Goal: Information Seeking & Learning: Learn about a topic

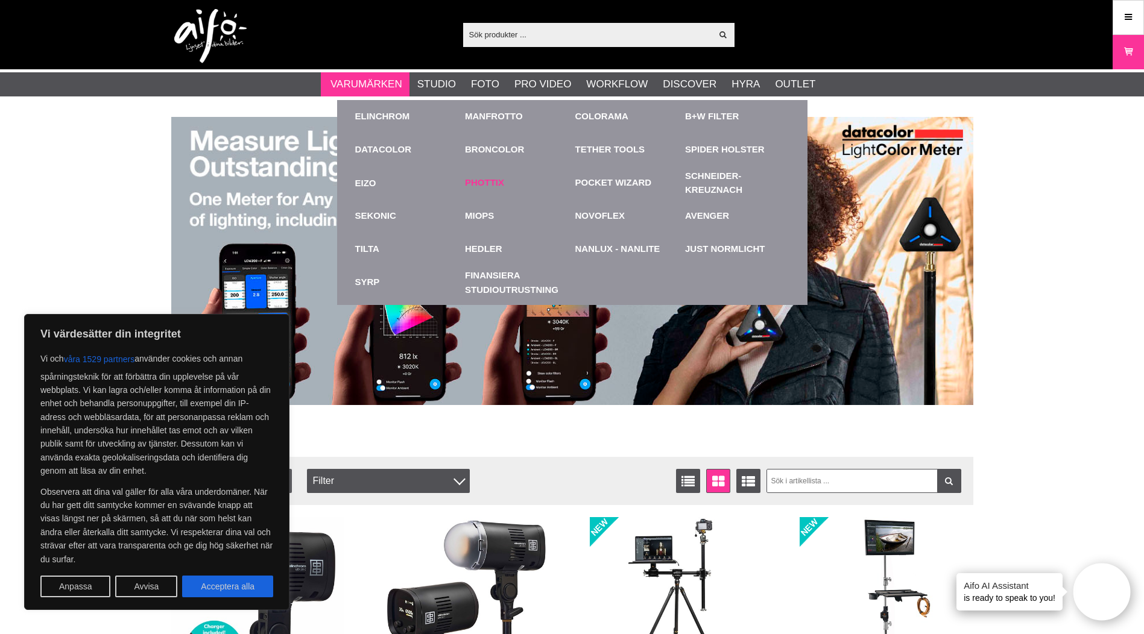
click at [496, 180] on link "Phottix" at bounding box center [484, 183] width 39 height 14
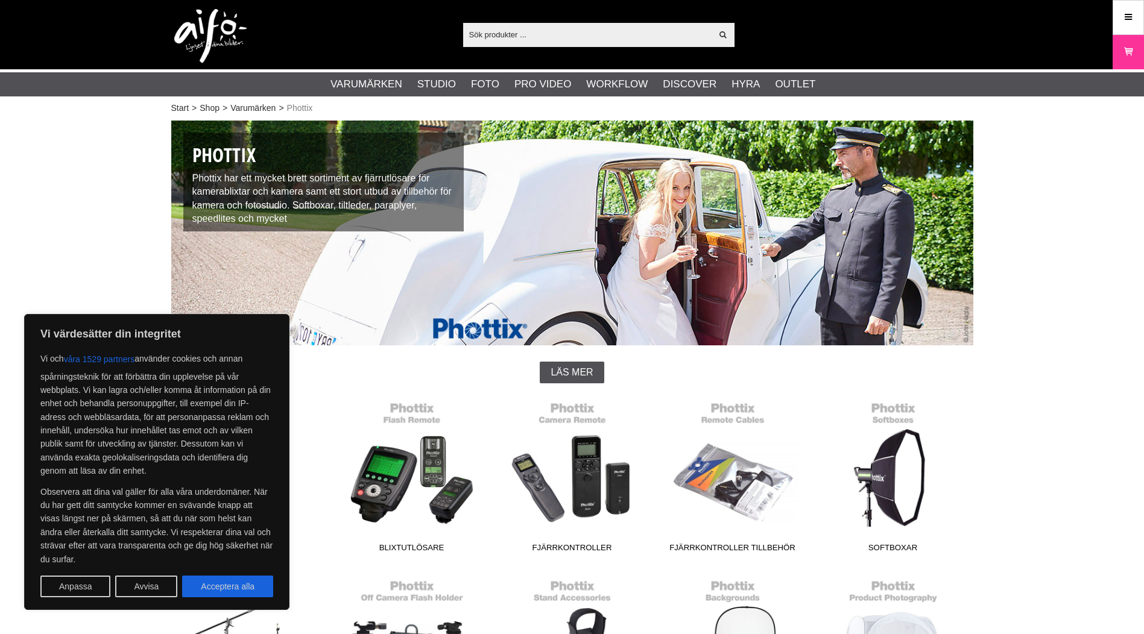
scroll to position [302, 0]
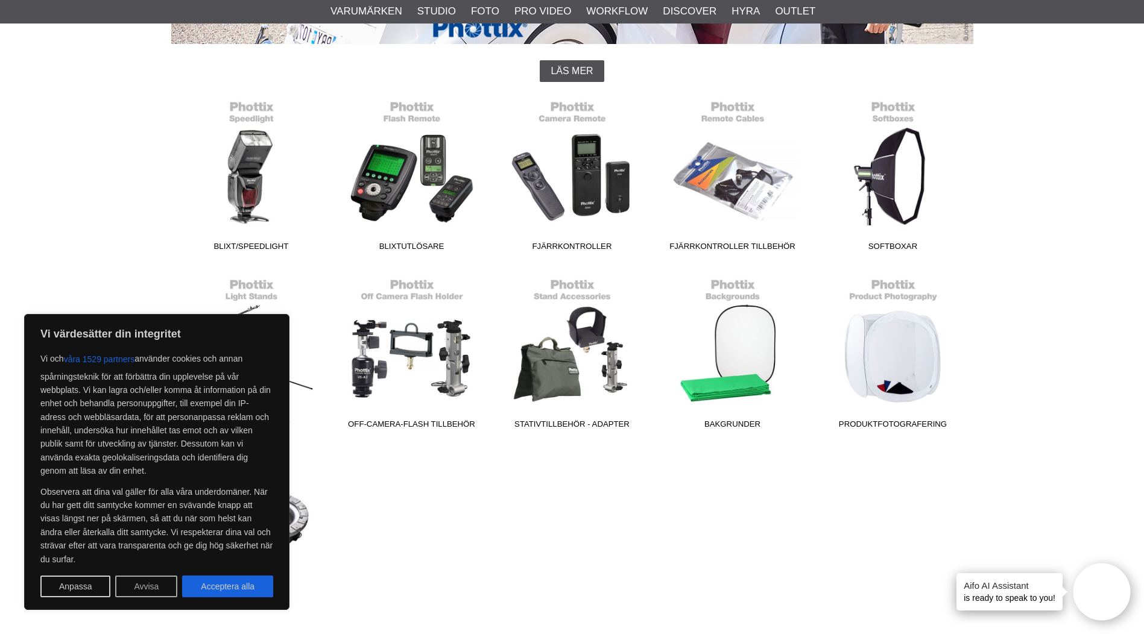
click at [150, 588] on button "Avvisa" at bounding box center [146, 587] width 62 height 22
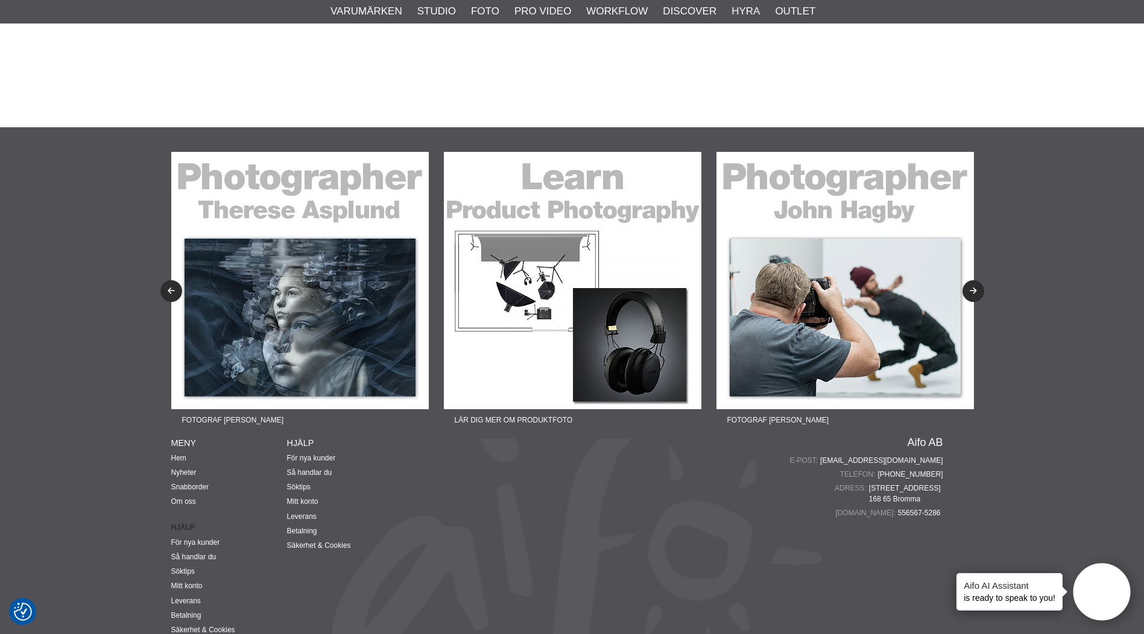
scroll to position [1045, 0]
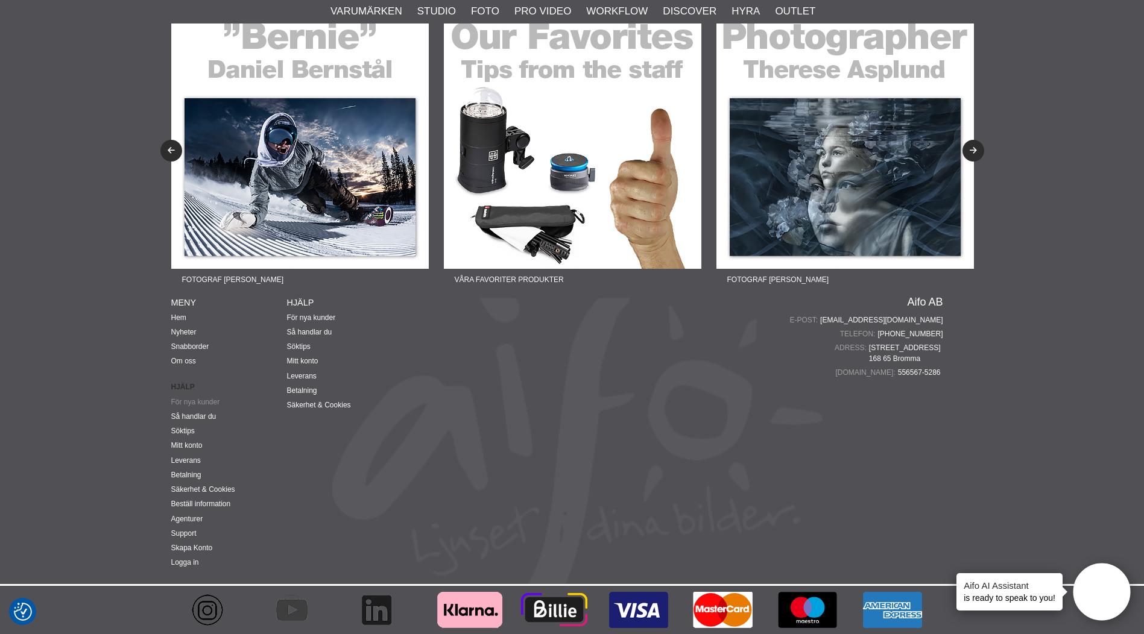
click at [206, 403] on link "För nya kunder" at bounding box center [195, 402] width 49 height 8
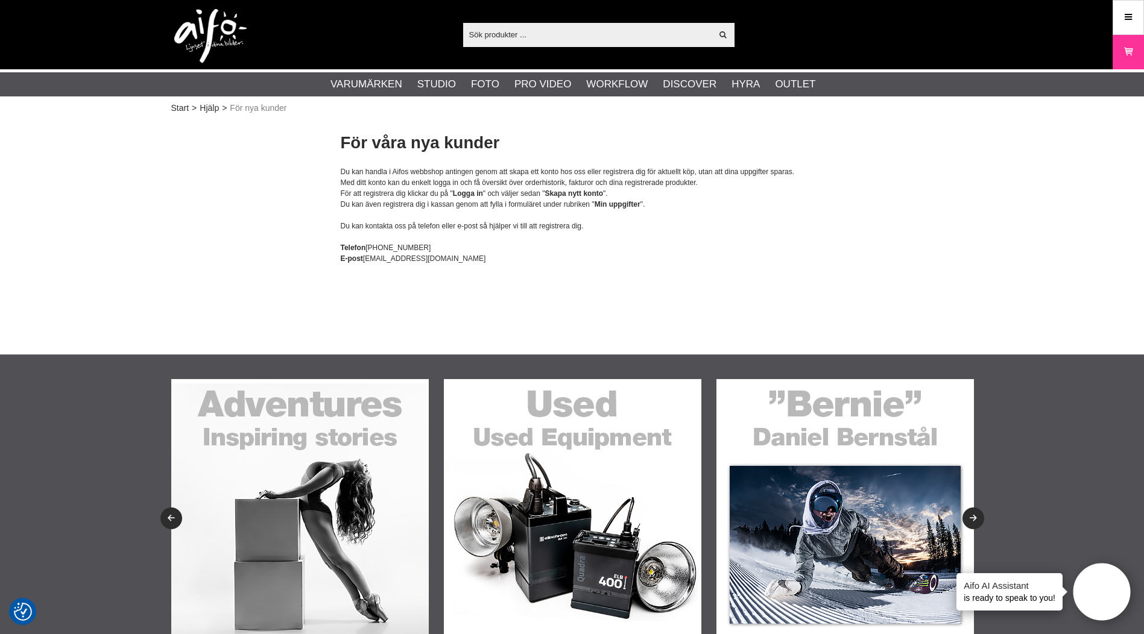
scroll to position [302, 0]
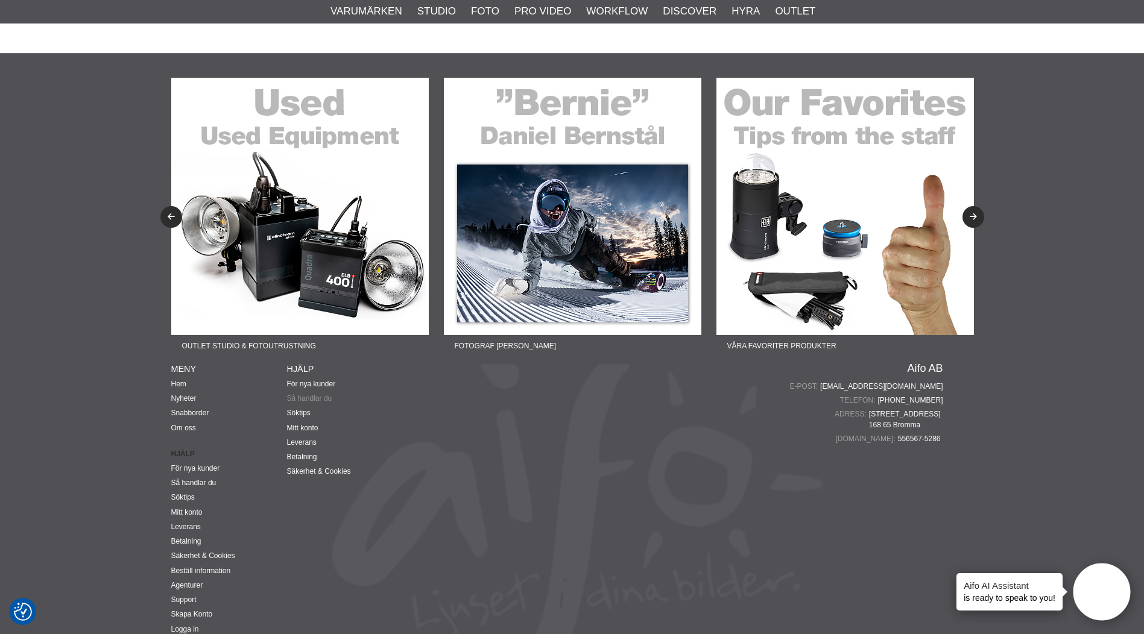
click at [309, 398] on link "Så handlar du" at bounding box center [309, 398] width 45 height 8
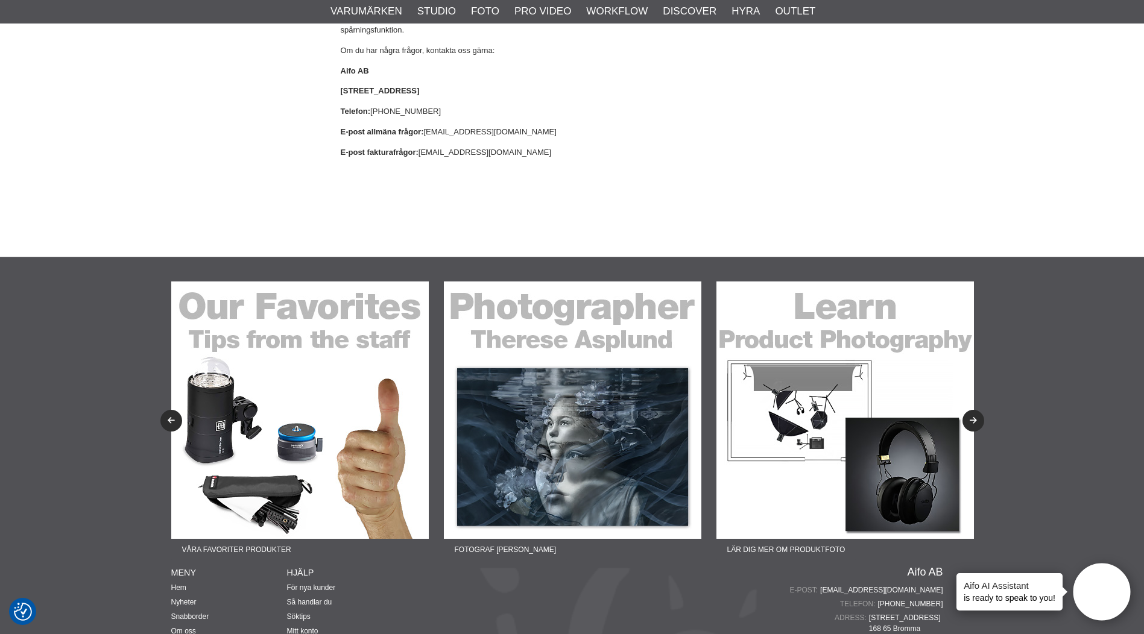
scroll to position [1451, 0]
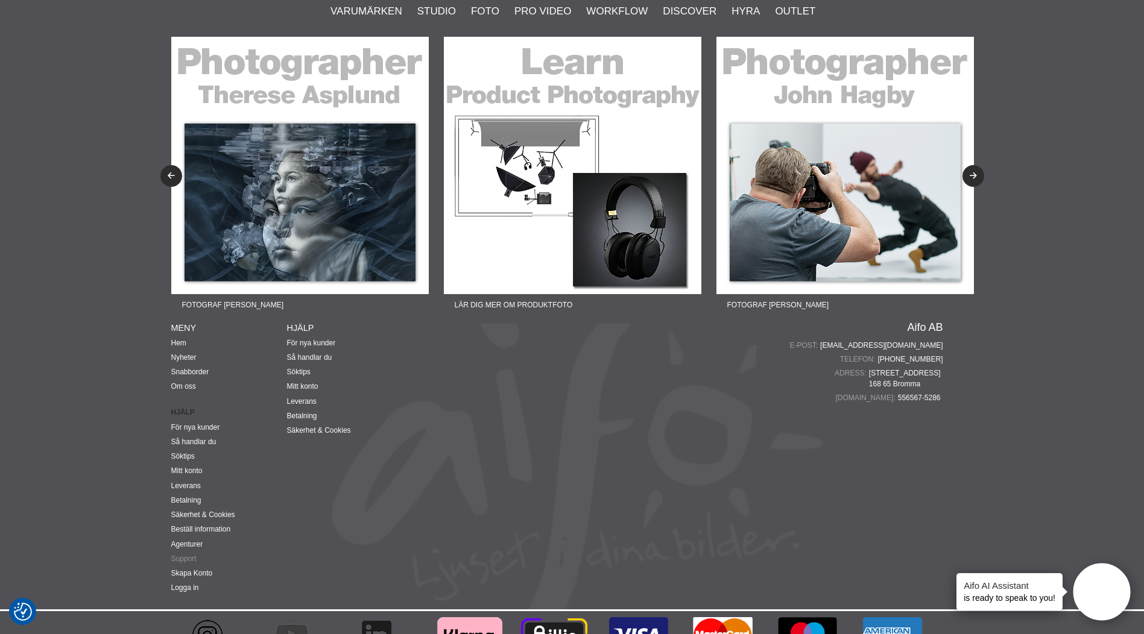
click at [183, 555] on link "Support" at bounding box center [183, 559] width 25 height 8
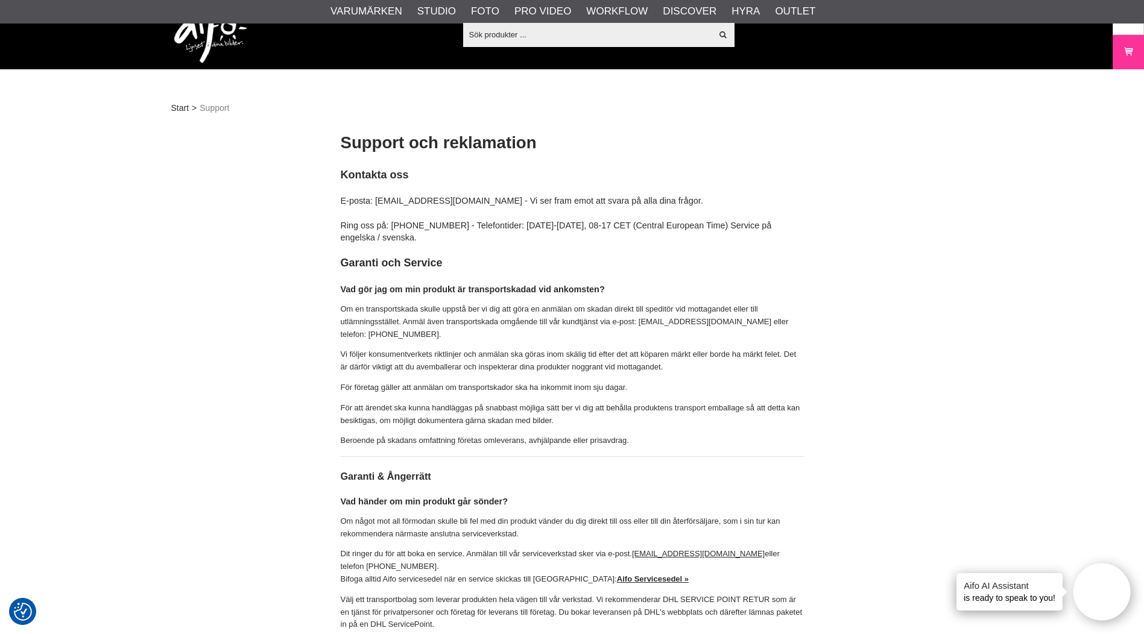
scroll to position [302, 0]
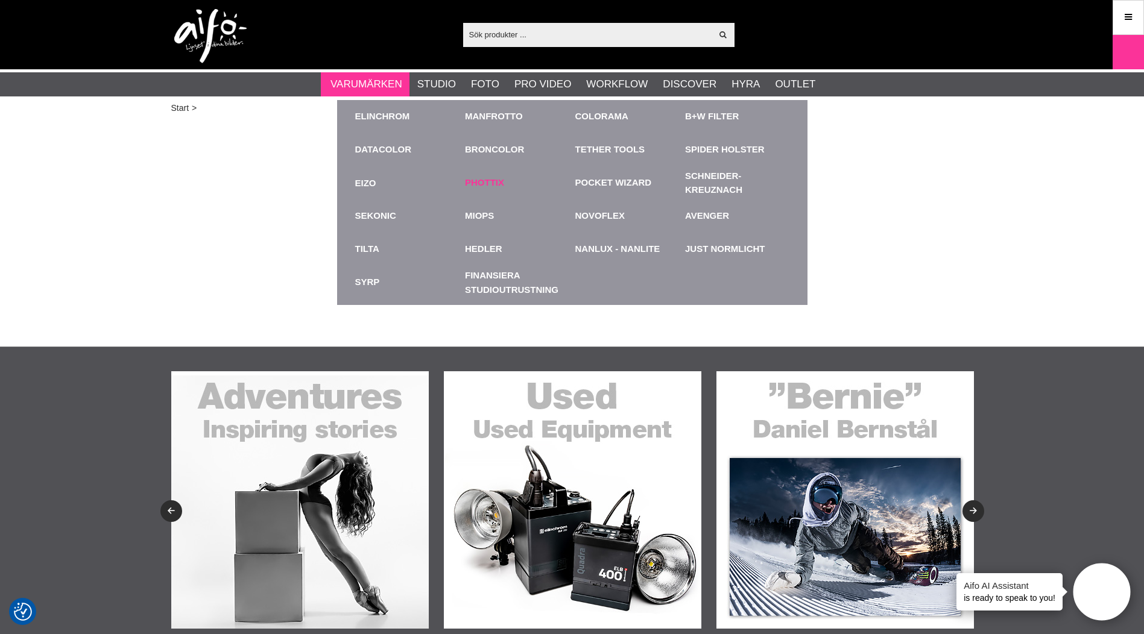
click at [487, 180] on link "Phottix" at bounding box center [484, 183] width 39 height 14
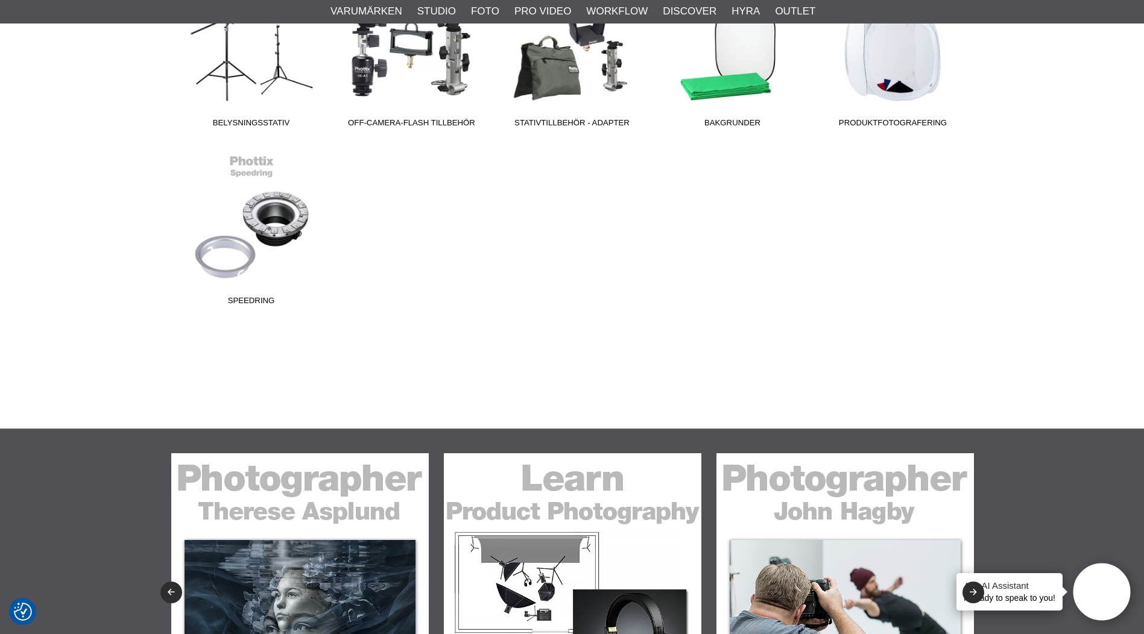
scroll to position [302, 0]
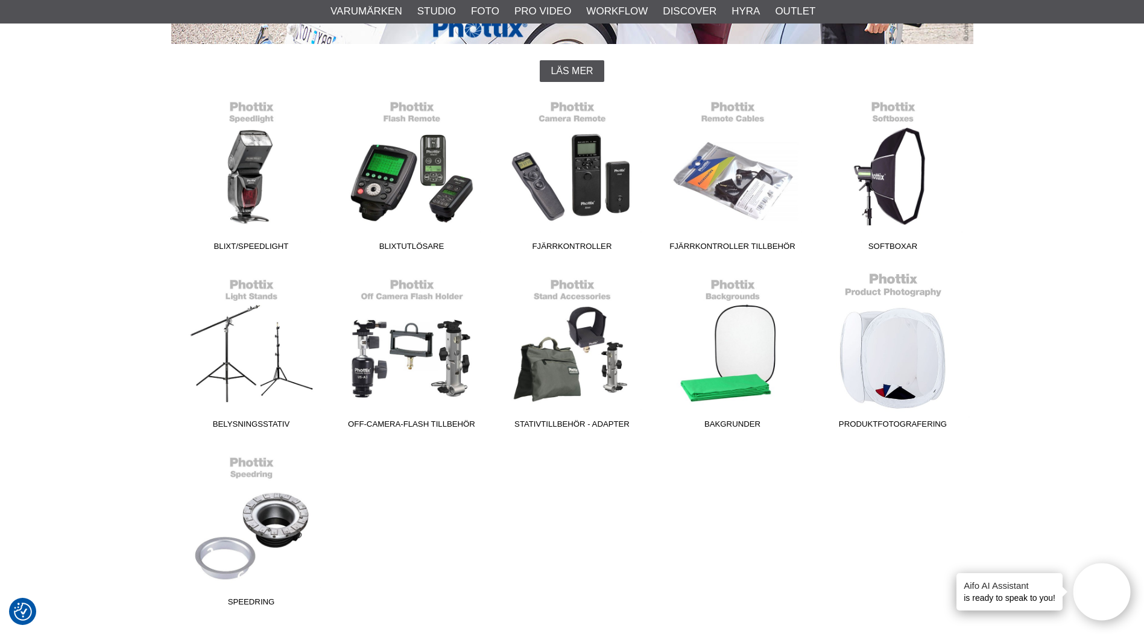
click at [907, 425] on span "Produktfotografering" at bounding box center [893, 427] width 160 height 16
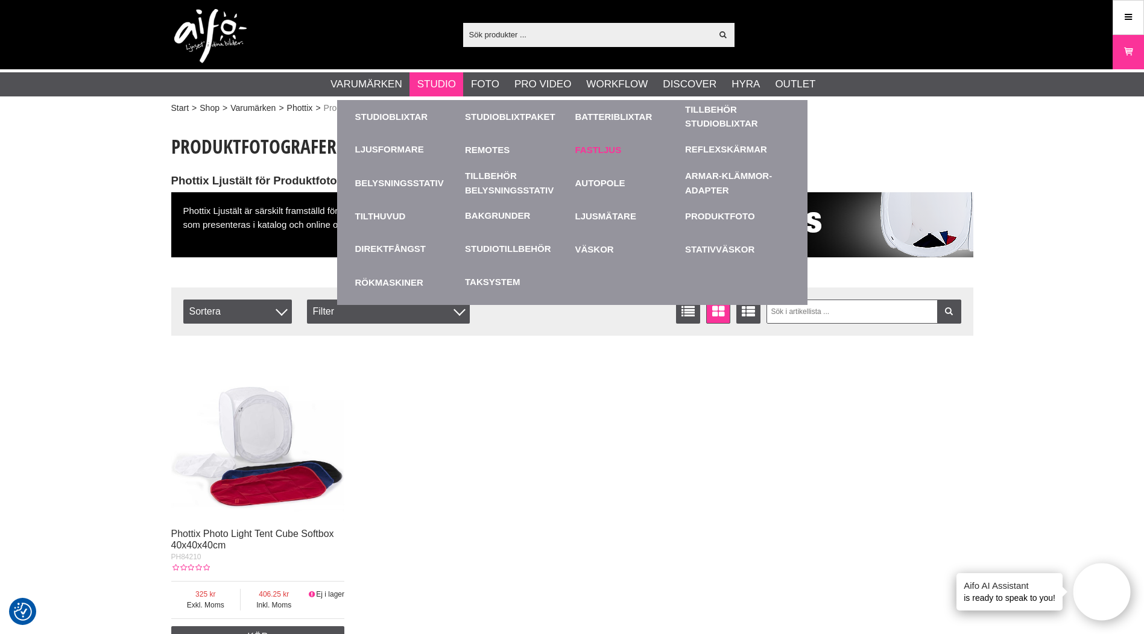
click at [592, 147] on link "Fastljus" at bounding box center [627, 149] width 104 height 33
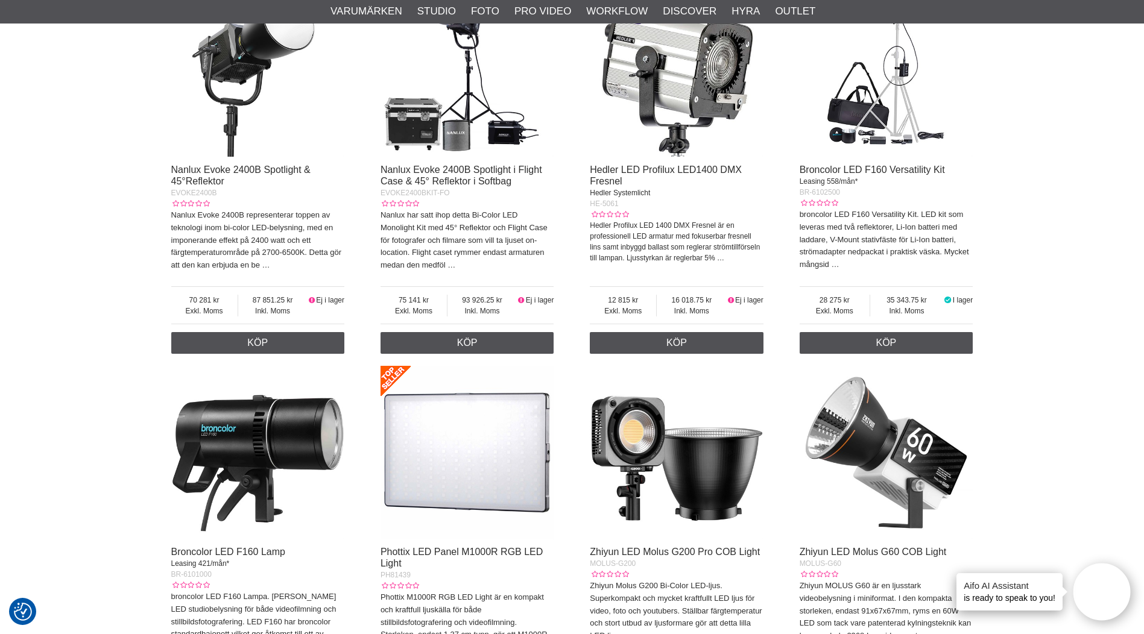
scroll to position [2714, 0]
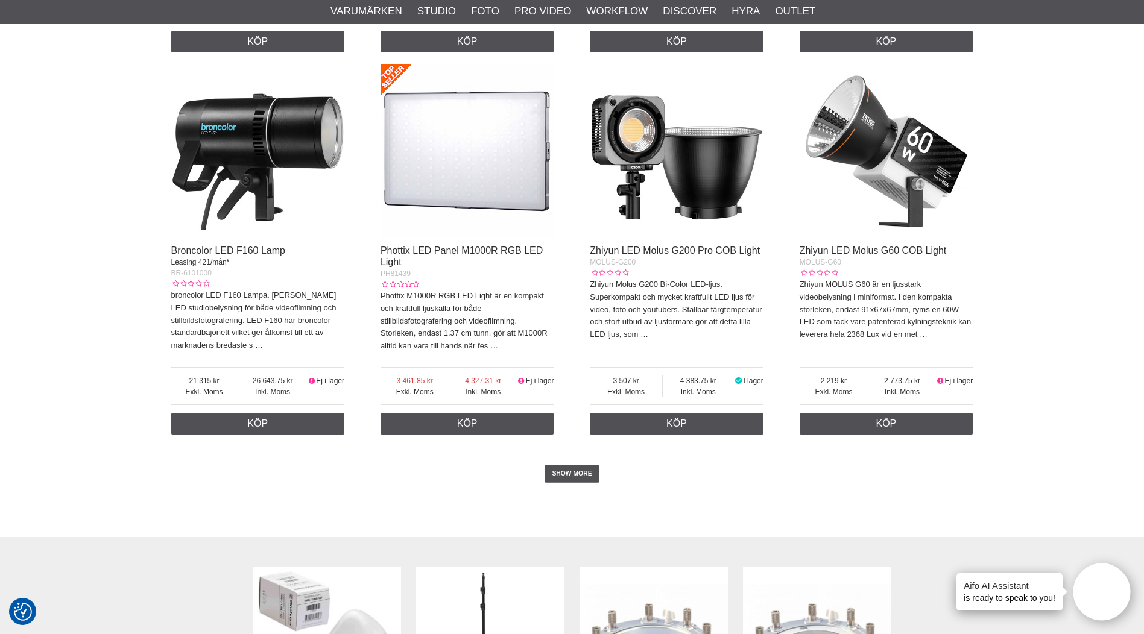
click at [449, 168] on img at bounding box center [468, 152] width 174 height 174
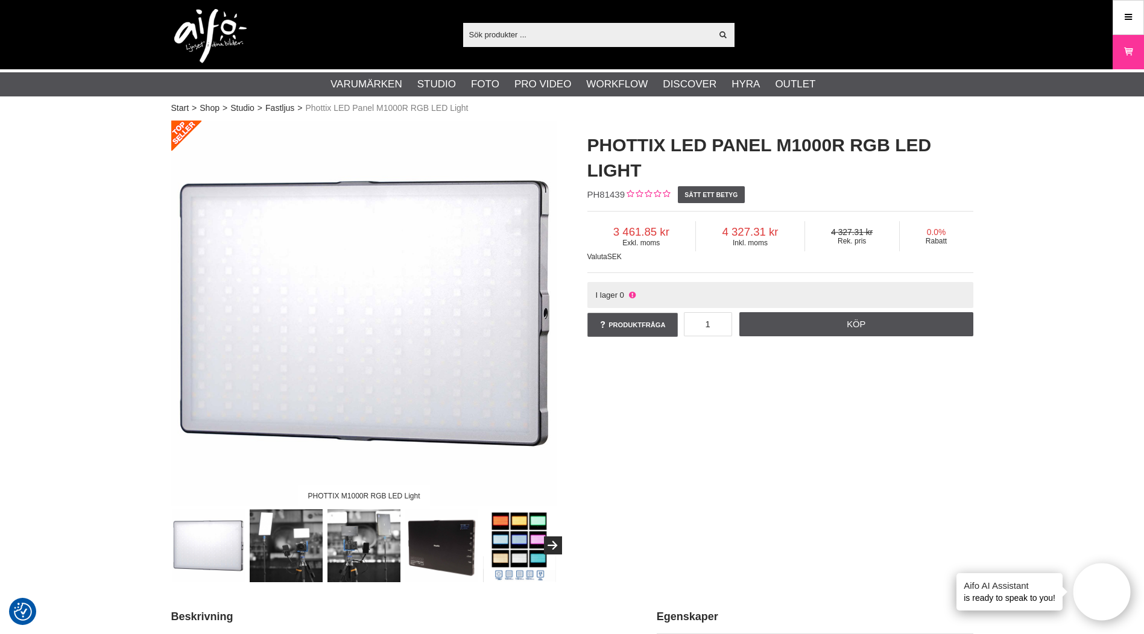
scroll to position [302, 0]
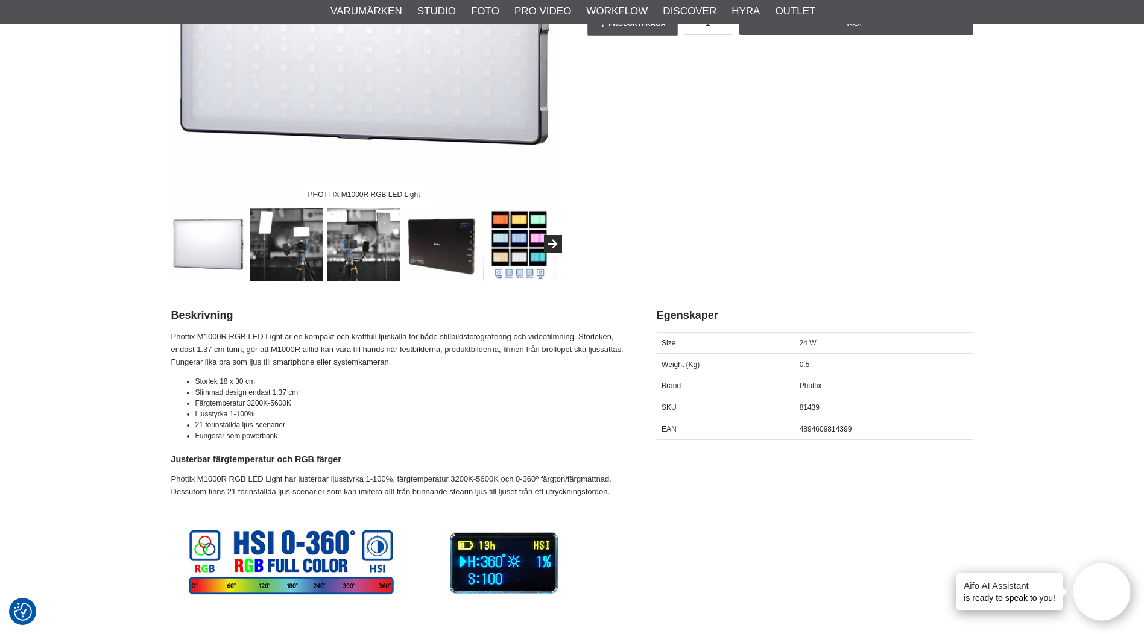
click at [365, 254] on img at bounding box center [363, 244] width 73 height 73
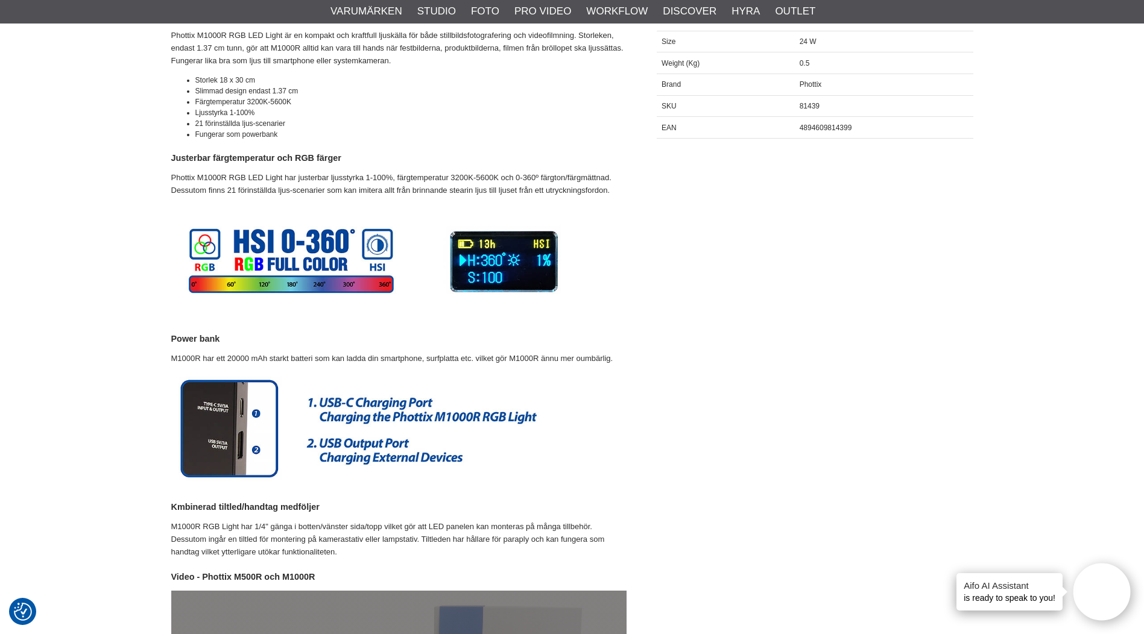
scroll to position [0, 0]
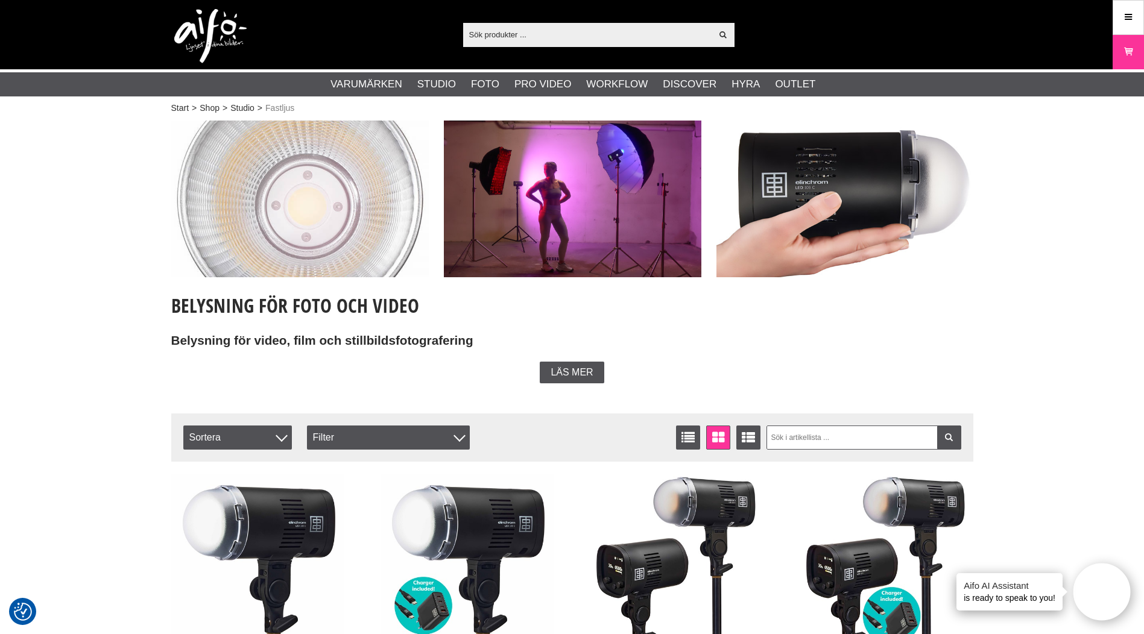
click at [525, 31] on input "text" at bounding box center [587, 34] width 249 height 18
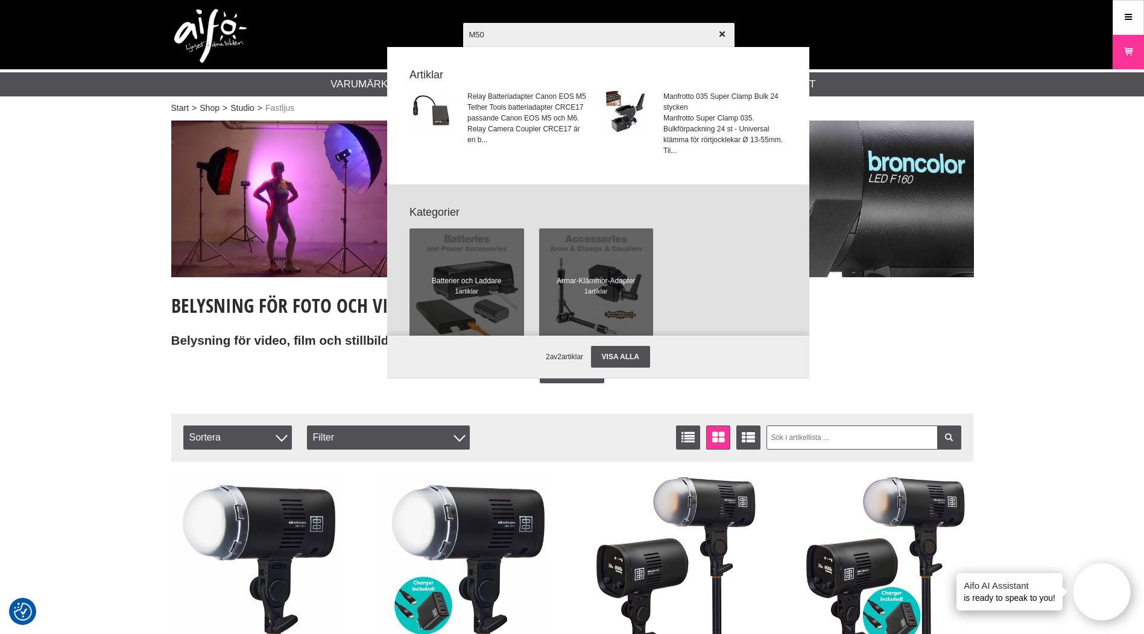
type input "M500"
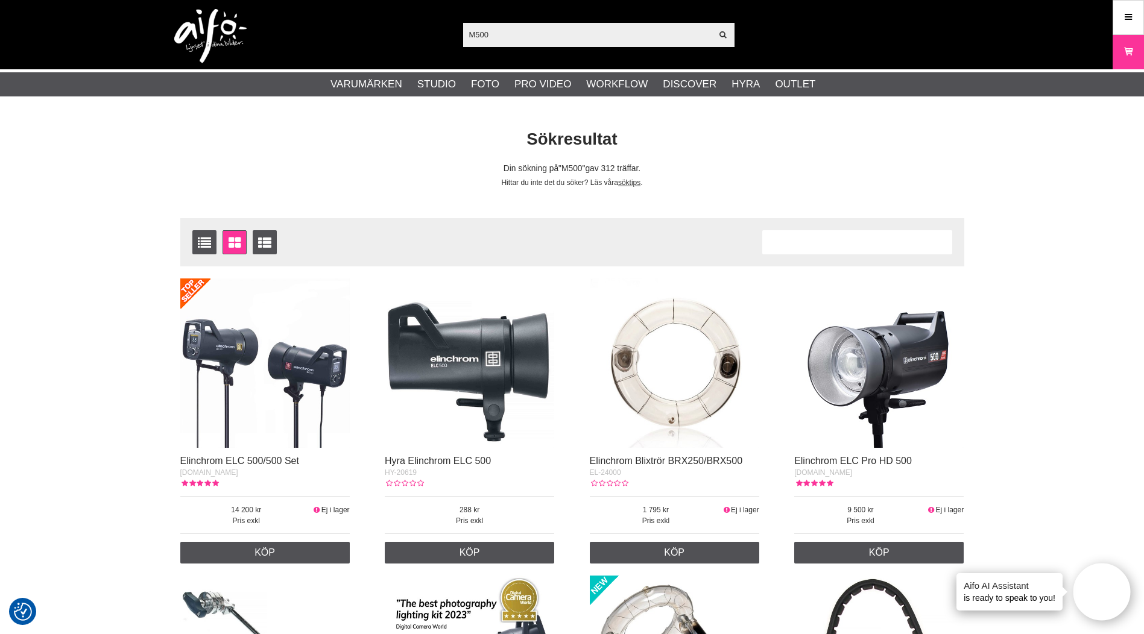
click at [469, 33] on input "M500" at bounding box center [587, 34] width 249 height 18
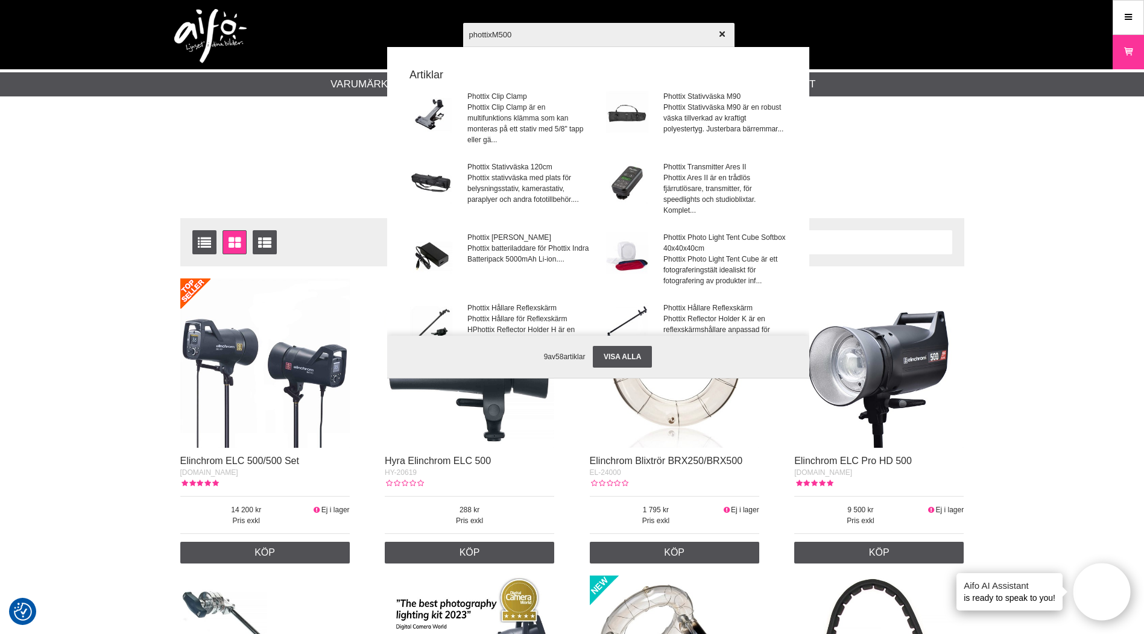
type input "phottix M500"
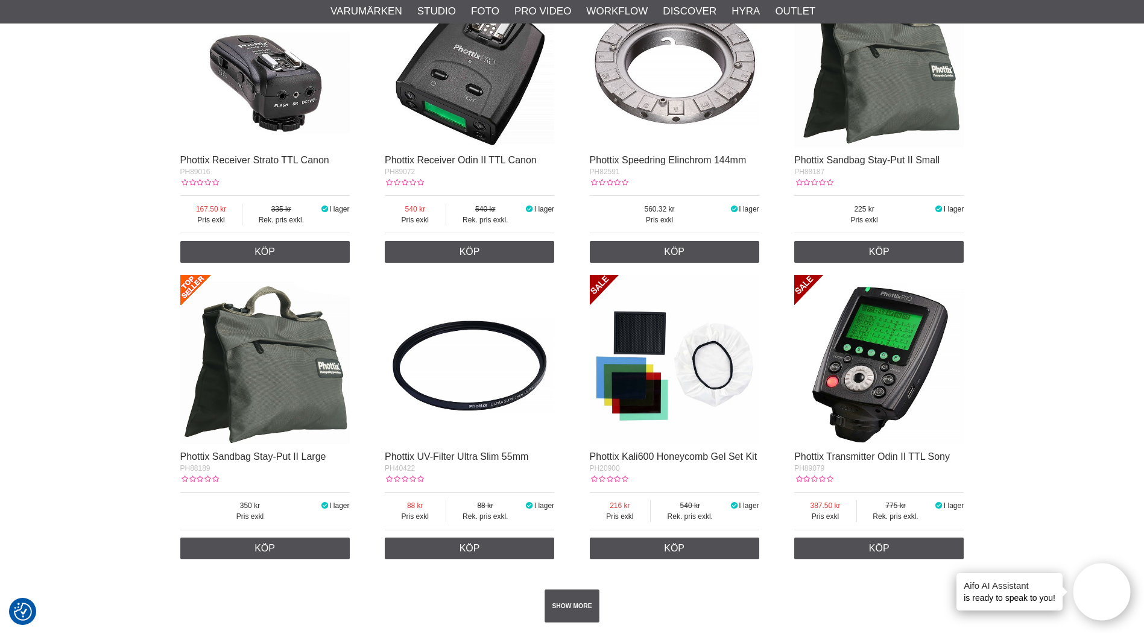
scroll to position [2111, 0]
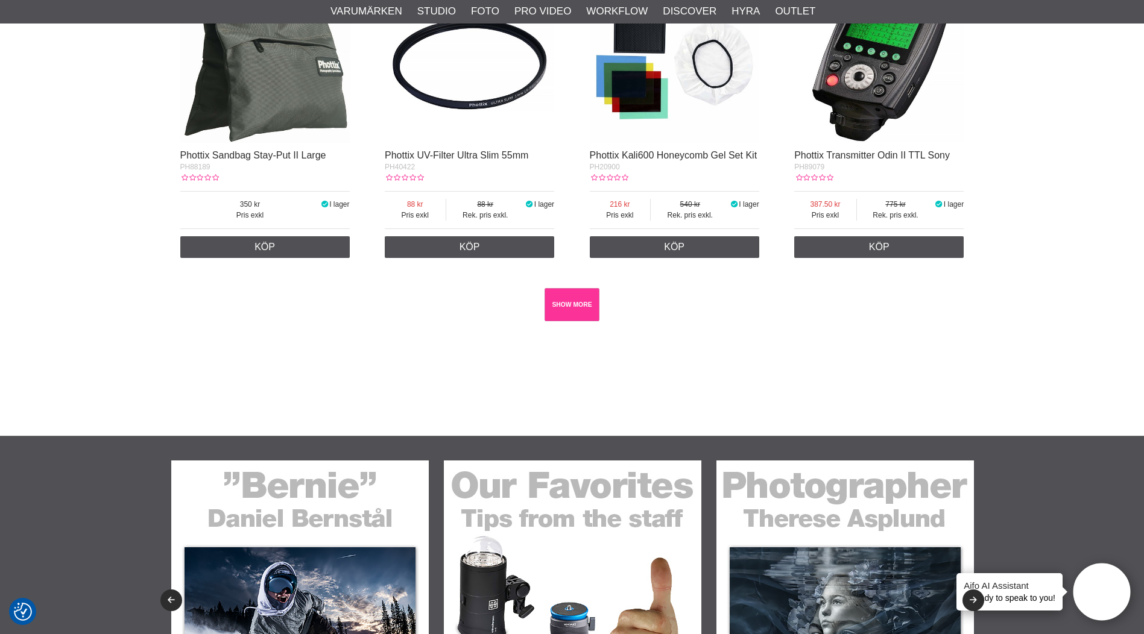
click at [577, 300] on link "SHOW MORE" at bounding box center [572, 304] width 55 height 33
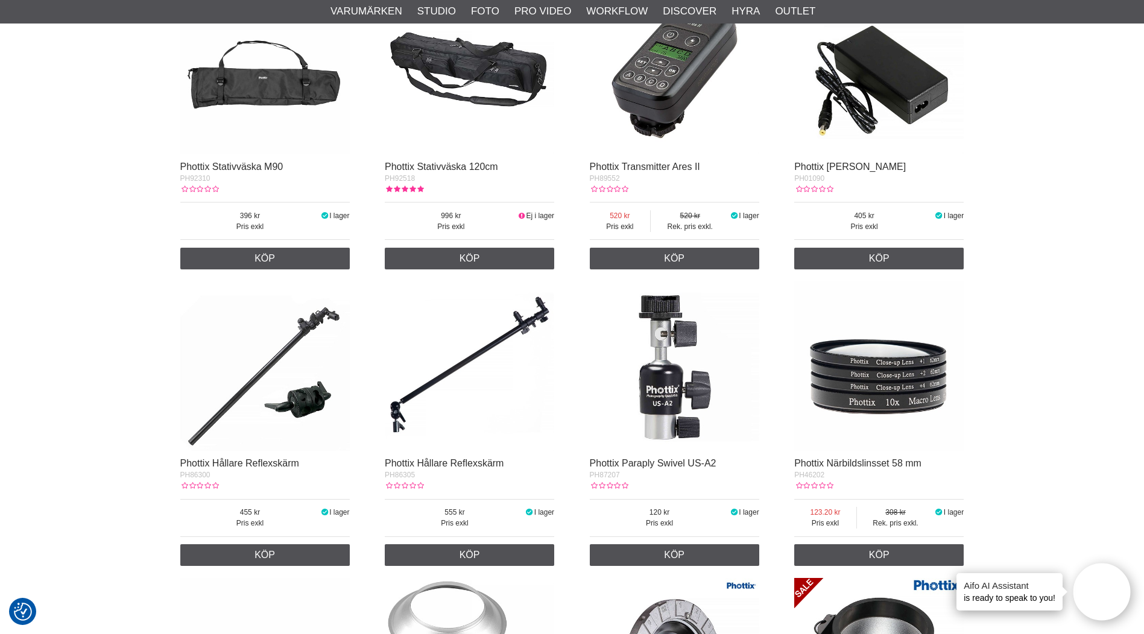
scroll to position [0, 0]
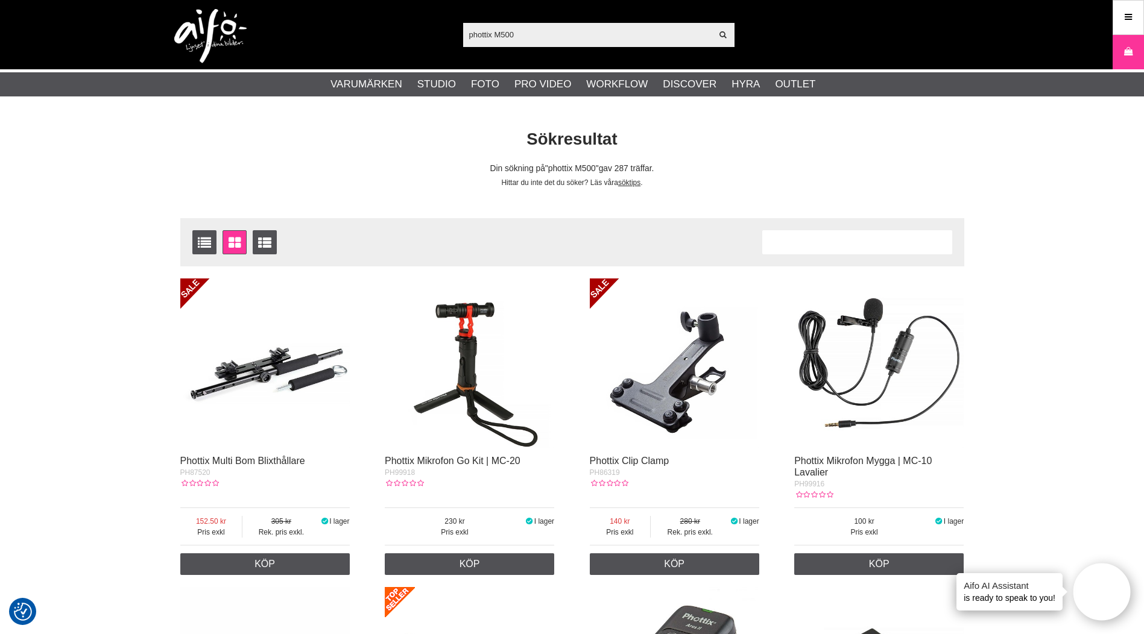
click at [533, 36] on input "phottix M500" at bounding box center [587, 34] width 249 height 18
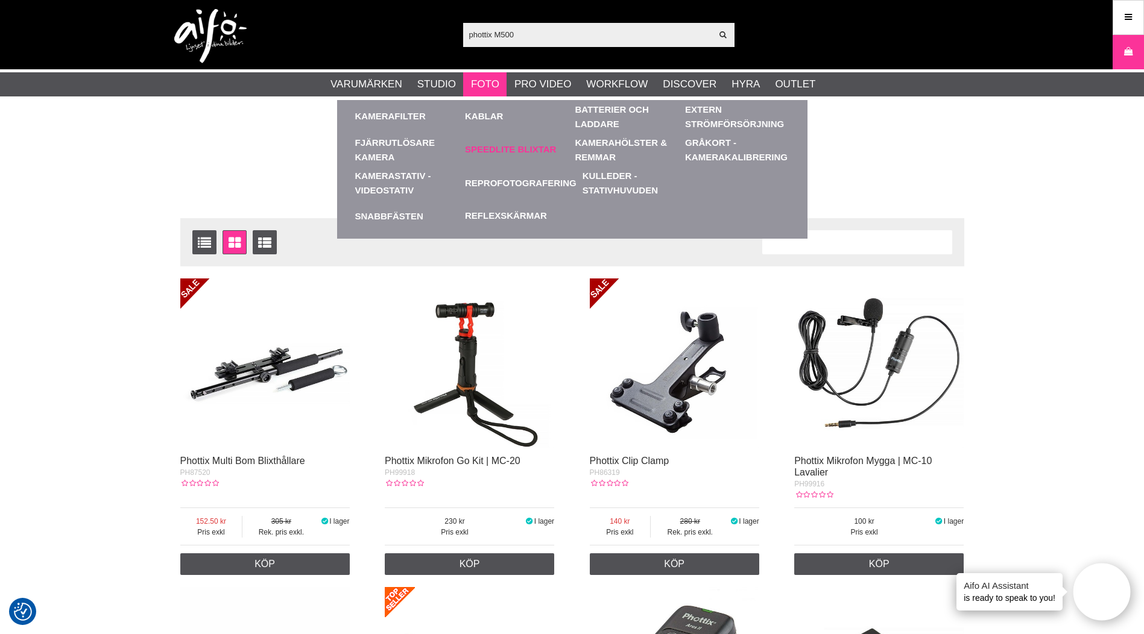
click at [523, 150] on link "Speedlite Blixtar" at bounding box center [510, 150] width 91 height 14
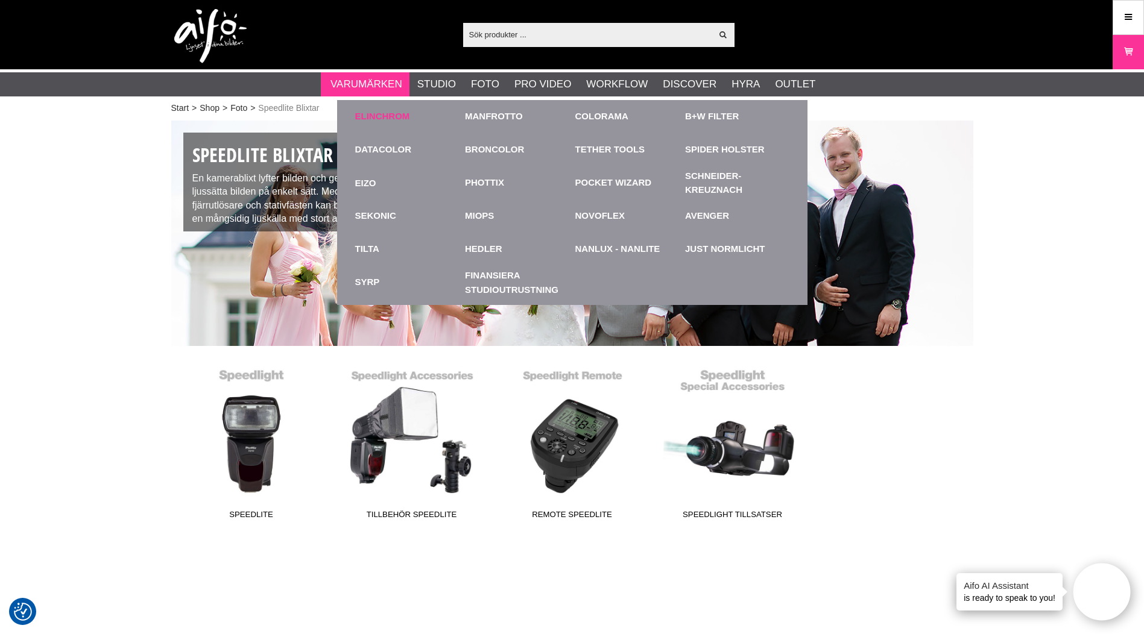
click at [393, 116] on link "Elinchrom" at bounding box center [382, 117] width 55 height 14
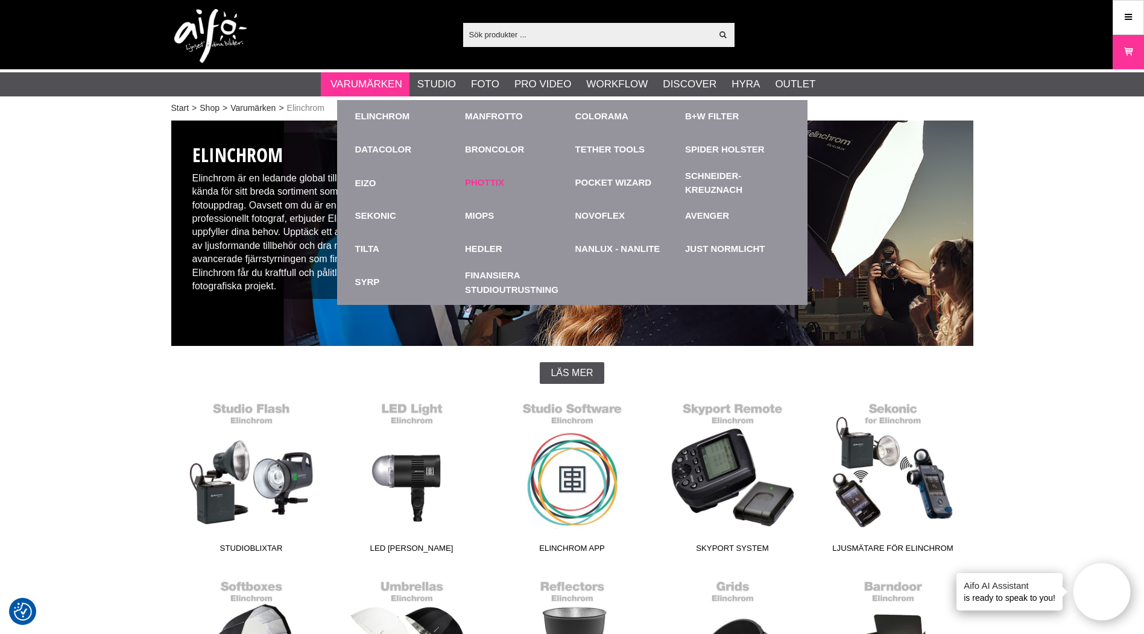
click at [483, 181] on link "Phottix" at bounding box center [484, 183] width 39 height 14
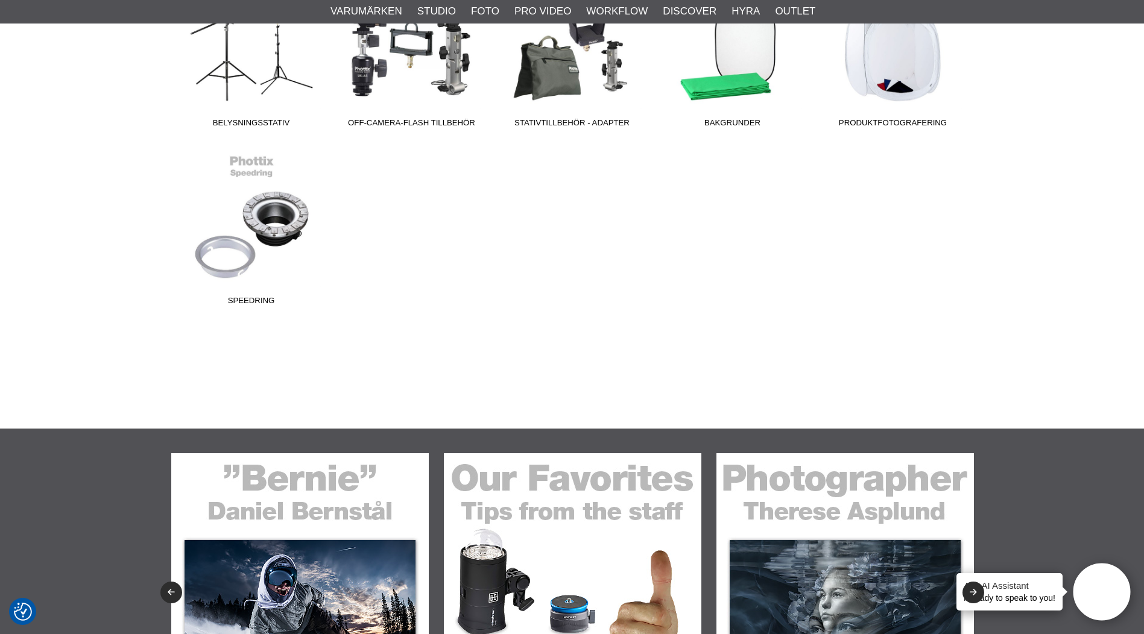
scroll to position [905, 0]
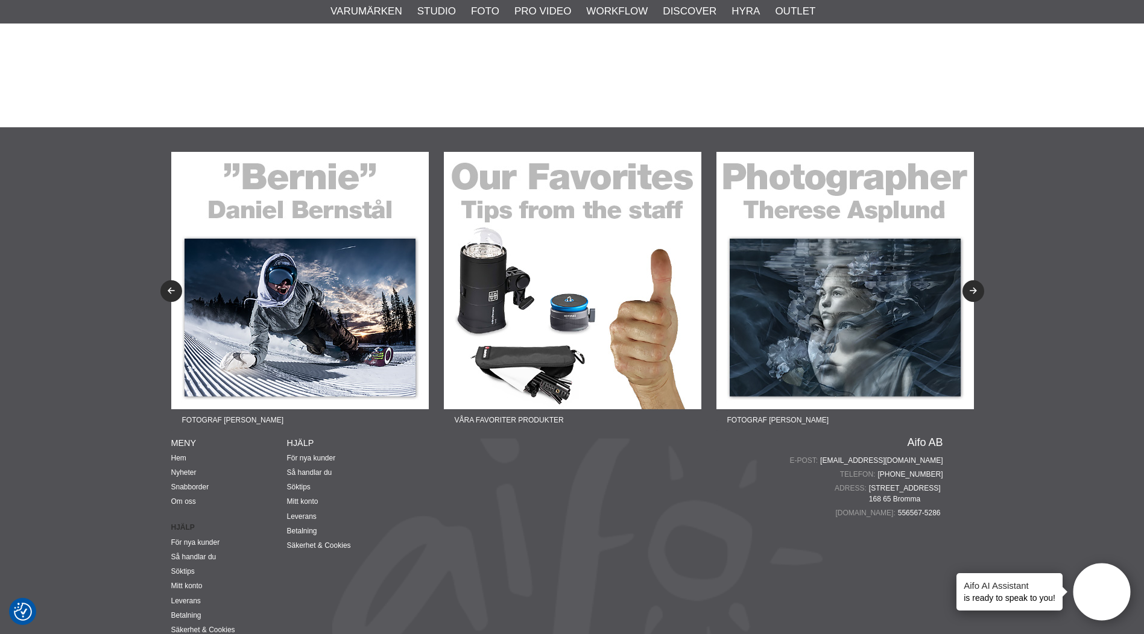
click at [862, 305] on img at bounding box center [845, 281] width 258 height 258
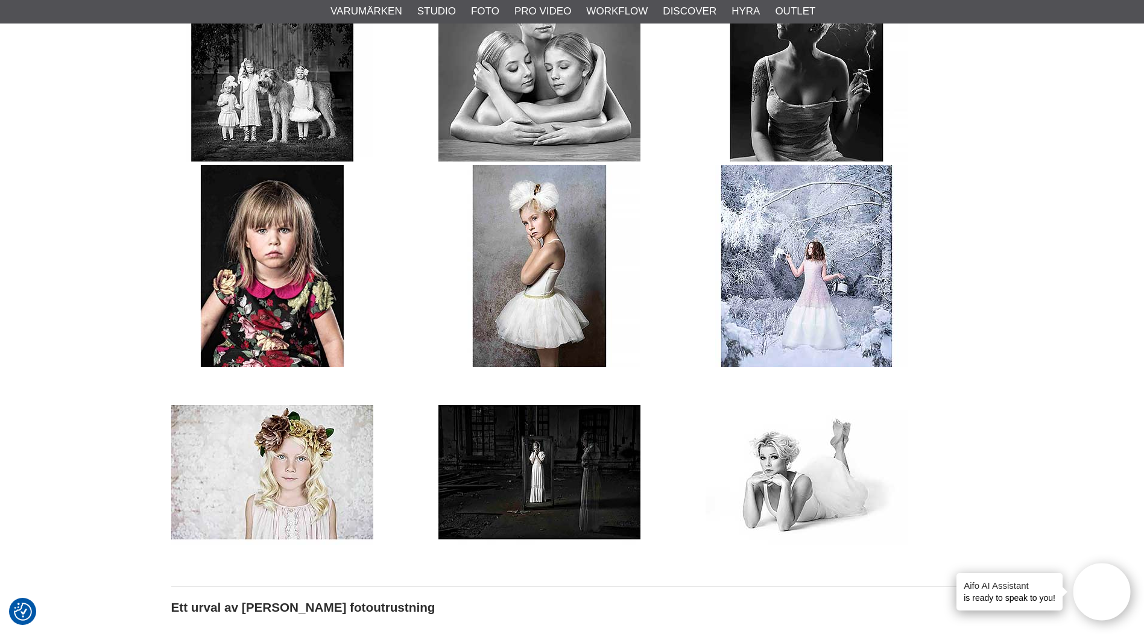
scroll to position [1508, 0]
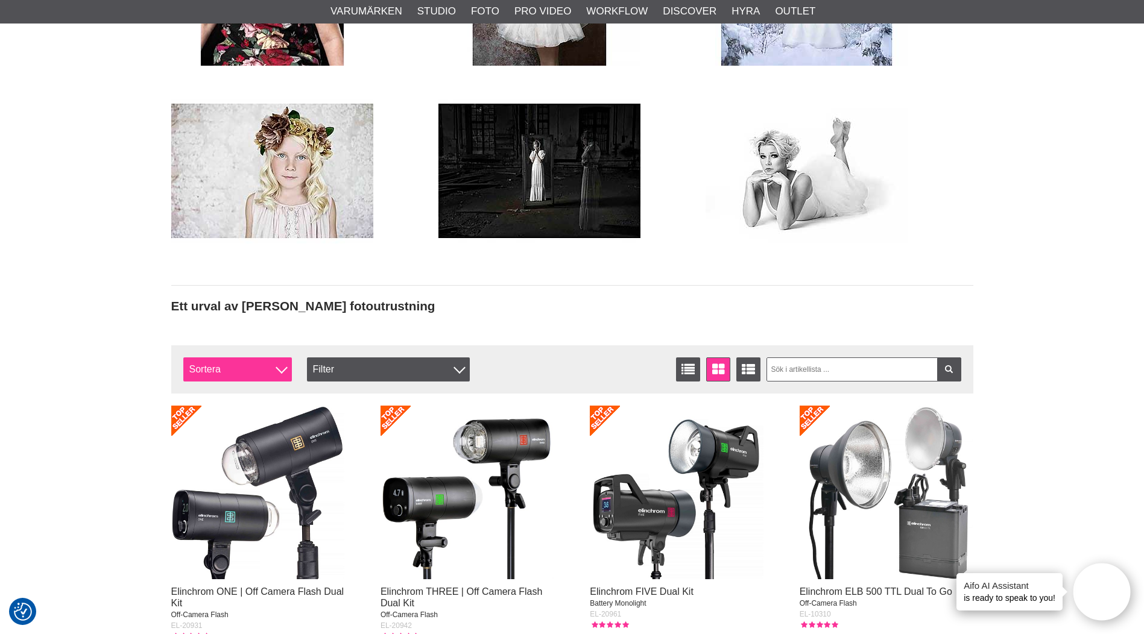
click at [285, 369] on div at bounding box center [282, 368] width 12 height 12
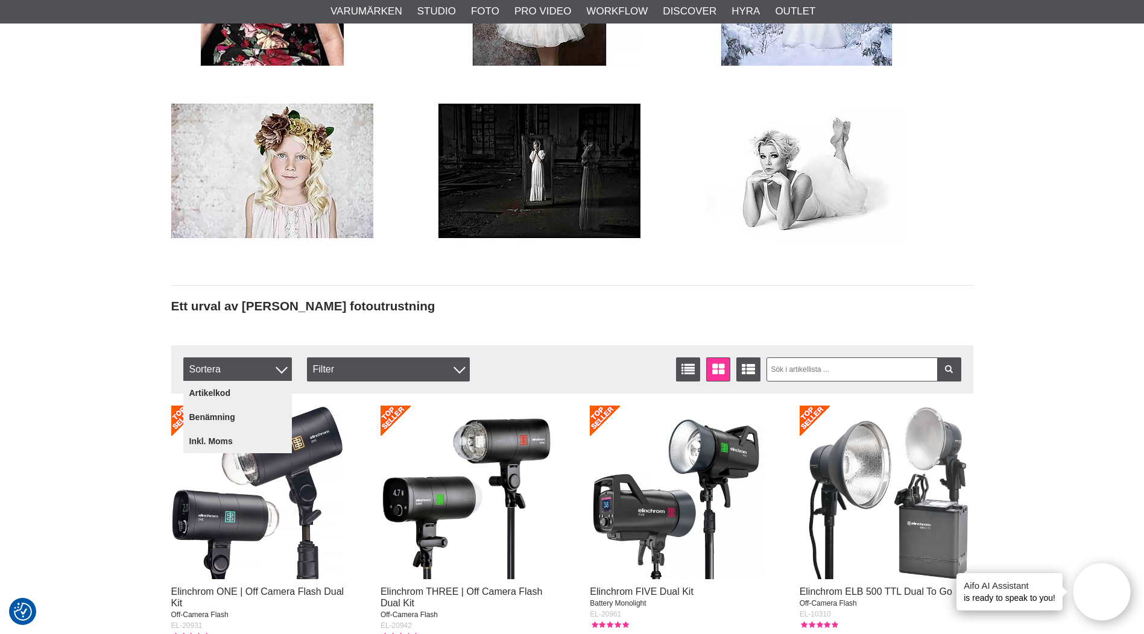
click at [579, 311] on h2 "Ett urval av Therese Asplund fotoutrustning" at bounding box center [572, 306] width 802 height 17
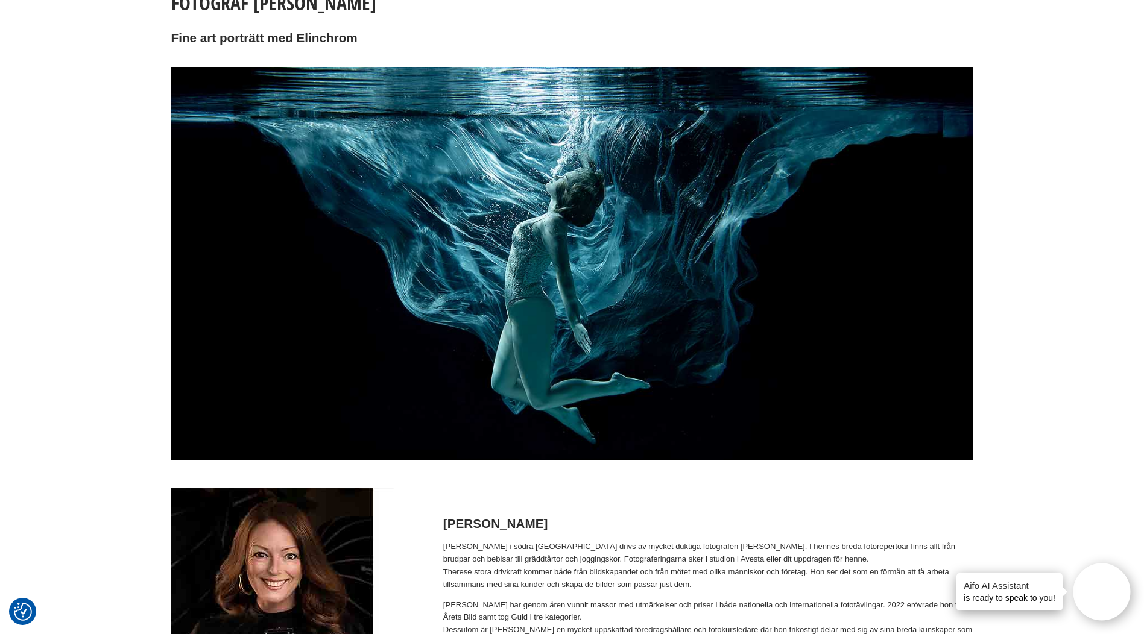
scroll to position [0, 0]
